Goal: Information Seeking & Learning: Find specific page/section

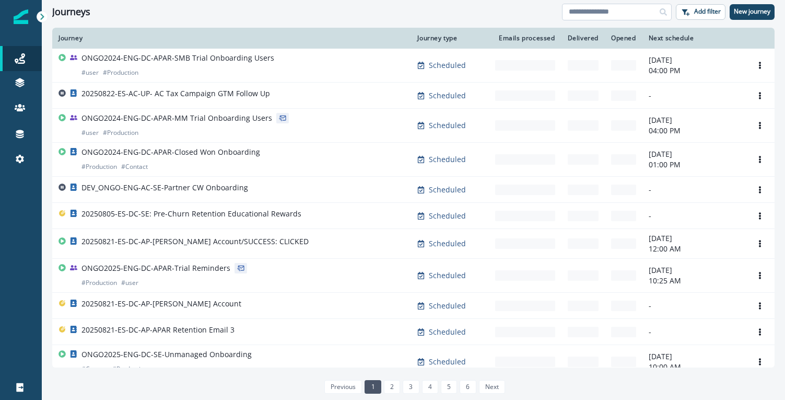
click at [604, 17] on input at bounding box center [617, 12] width 110 height 17
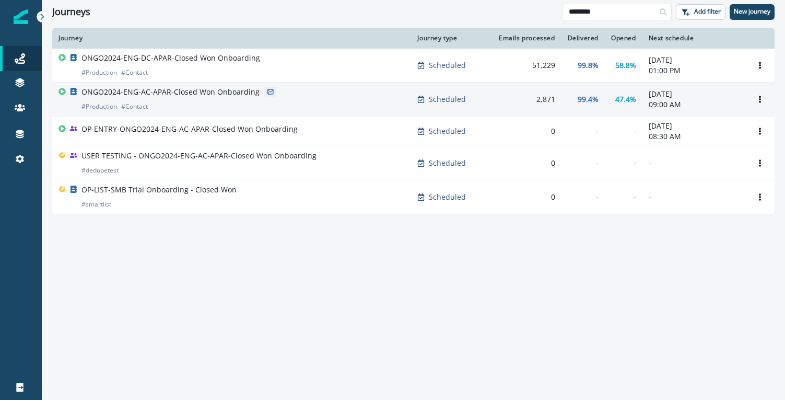
type input "********"
click at [232, 93] on p "ONGO2024-ENG-AC-APAR-Closed Won Onboarding" at bounding box center [170, 92] width 178 height 10
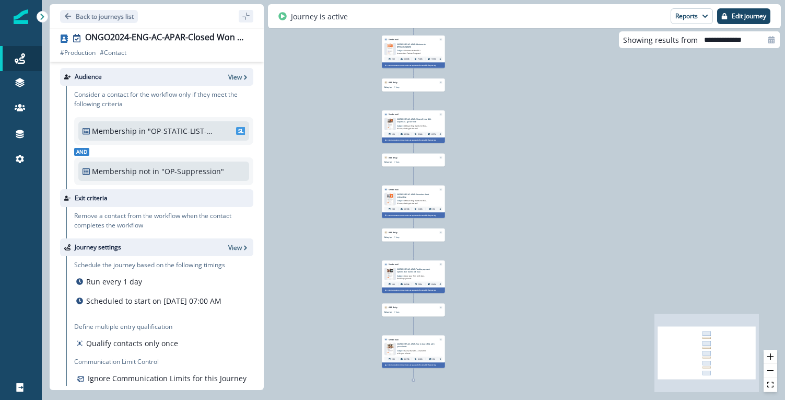
scroll to position [51, 0]
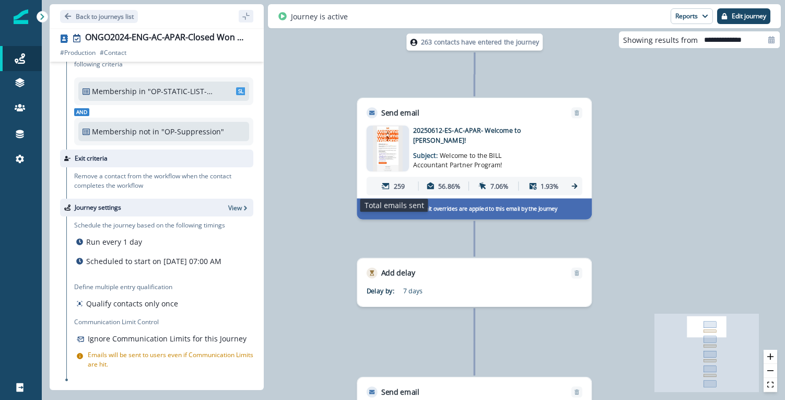
click at [390, 185] on div "259" at bounding box center [393, 186] width 46 height 17
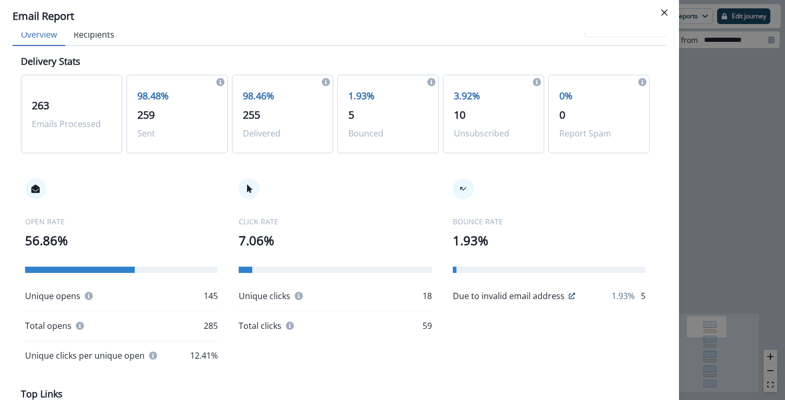
scroll to position [25, 0]
